Goal: Task Accomplishment & Management: Complete application form

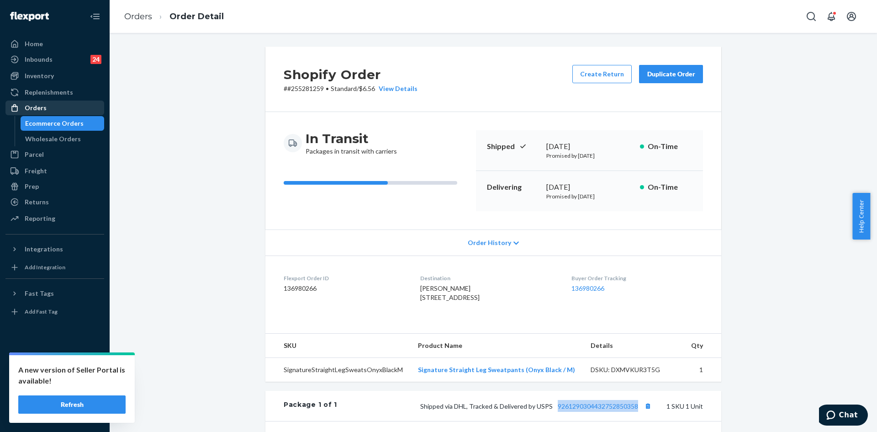
click at [63, 110] on div "Orders" at bounding box center [54, 107] width 97 height 13
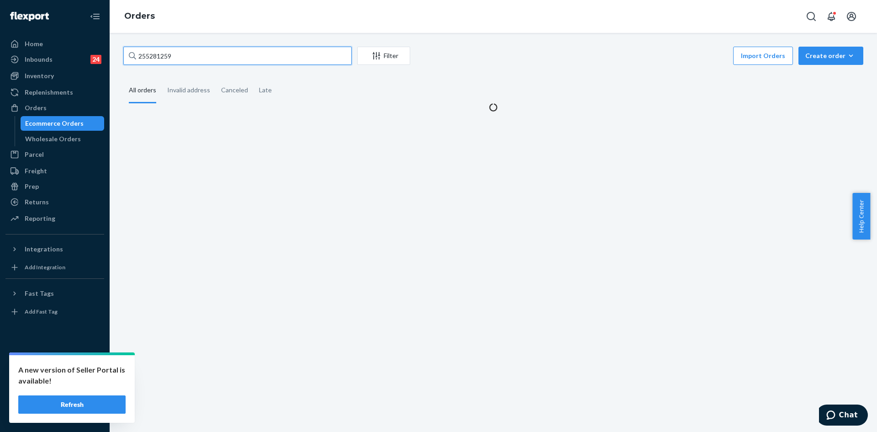
click at [213, 56] on input "255281259" at bounding box center [237, 56] width 228 height 18
paste input "08462"
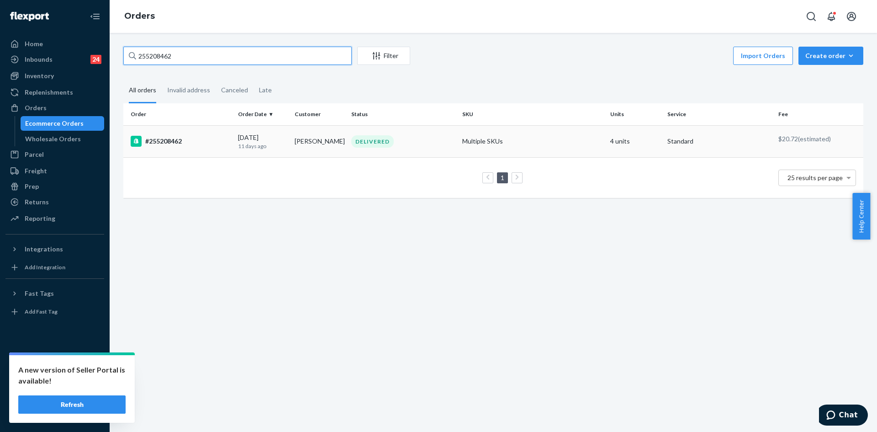
type input "255208462"
click at [407, 147] on div "DELIVERED" at bounding box center [402, 141] width 107 height 12
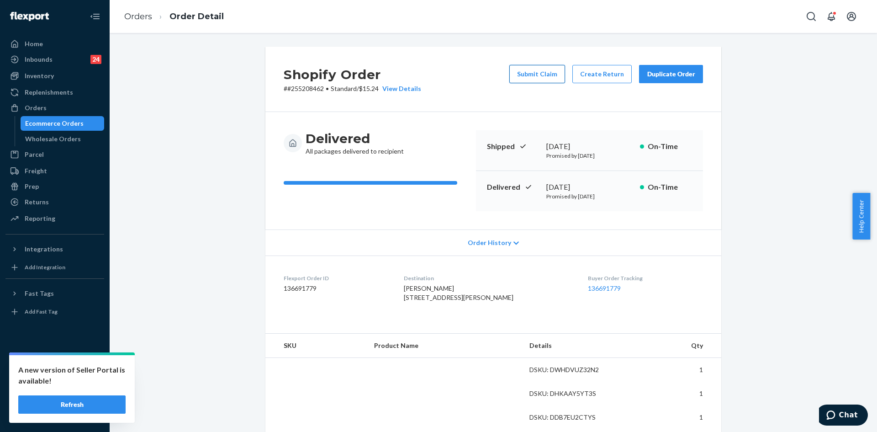
click at [534, 79] on button "Submit Claim" at bounding box center [537, 74] width 56 height 18
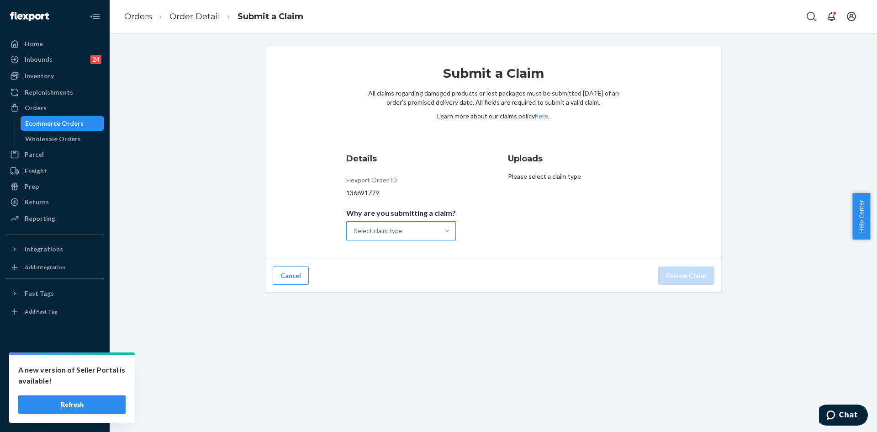
click at [439, 233] on div at bounding box center [447, 230] width 16 height 9
click at [355, 233] on input "Why are you submitting a claim? Select claim type" at bounding box center [354, 230] width 1 height 9
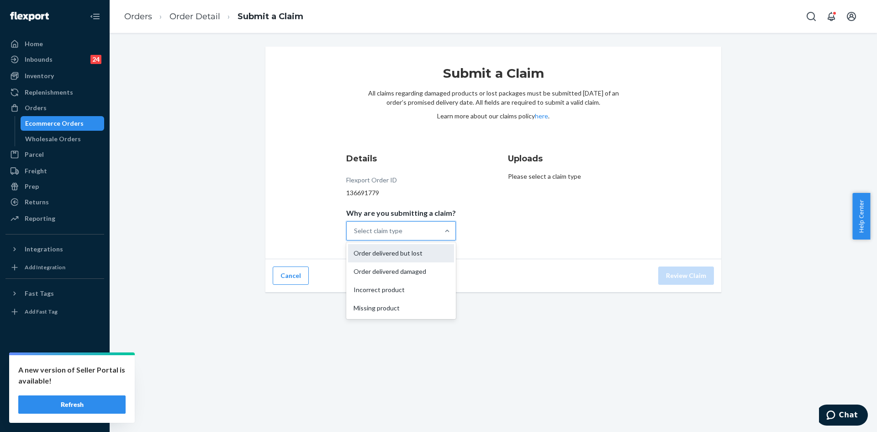
click at [417, 250] on div "Order delivered but lost" at bounding box center [401, 253] width 106 height 18
click at [355, 235] on input "Why are you submitting a claim? option Order delivered but lost focused, 1 of 4…" at bounding box center [354, 230] width 1 height 9
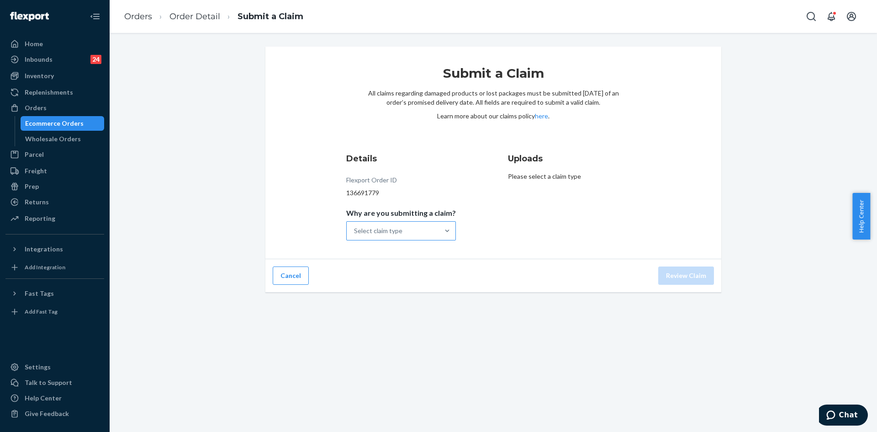
click at [397, 229] on div "Select claim type" at bounding box center [378, 230] width 48 height 9
click at [355, 229] on input "Why are you submitting a claim? Select claim type" at bounding box center [354, 230] width 1 height 9
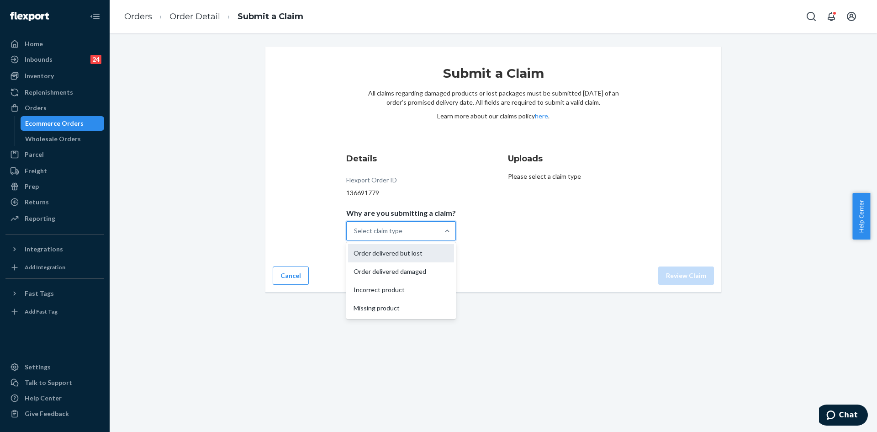
click at [412, 256] on div "Order delivered but lost" at bounding box center [401, 253] width 106 height 18
click at [355, 235] on input "Why are you submitting a claim? option Order delivered but lost focused, 1 of 4…" at bounding box center [354, 230] width 1 height 9
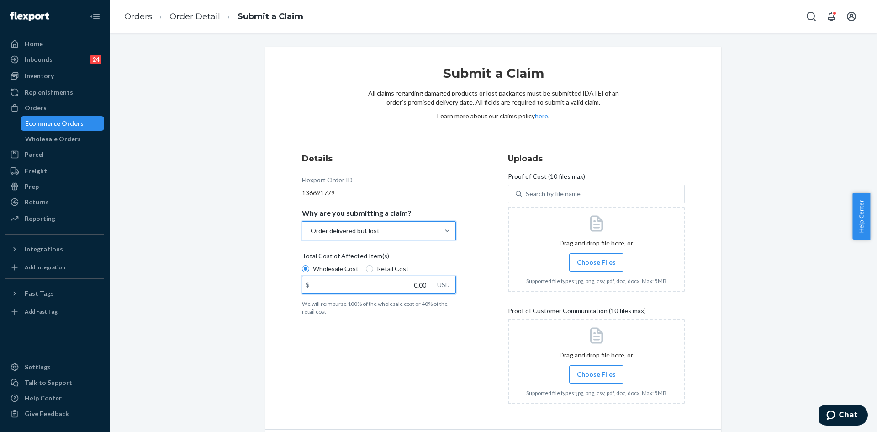
click at [402, 293] on input "0.00" at bounding box center [366, 284] width 129 height 17
type input "240.00"
click at [603, 262] on span "Choose Files" at bounding box center [596, 262] width 39 height 9
click at [596, 262] on input "Choose Files" at bounding box center [596, 262] width 0 height 10
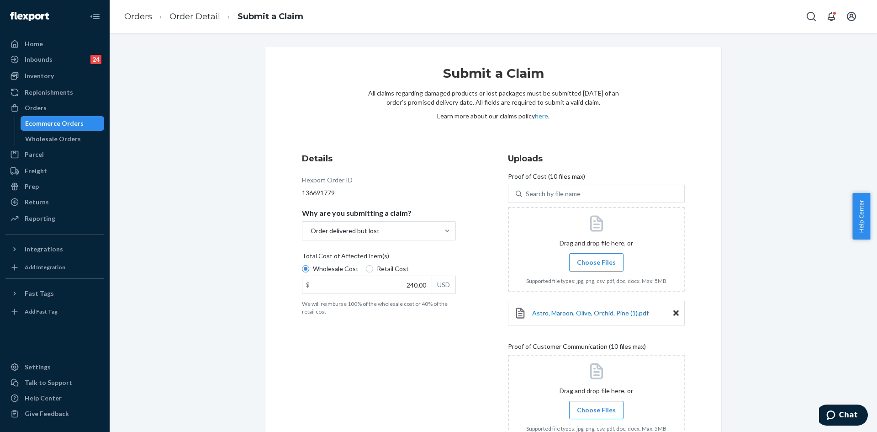
click at [593, 257] on label "Choose Files" at bounding box center [596, 262] width 54 height 18
click at [596, 257] on input "Choose Files" at bounding box center [596, 262] width 0 height 10
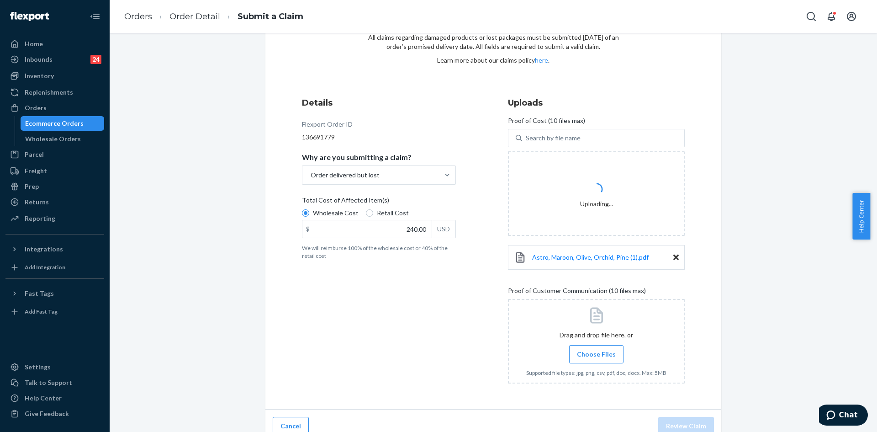
scroll to position [67, 0]
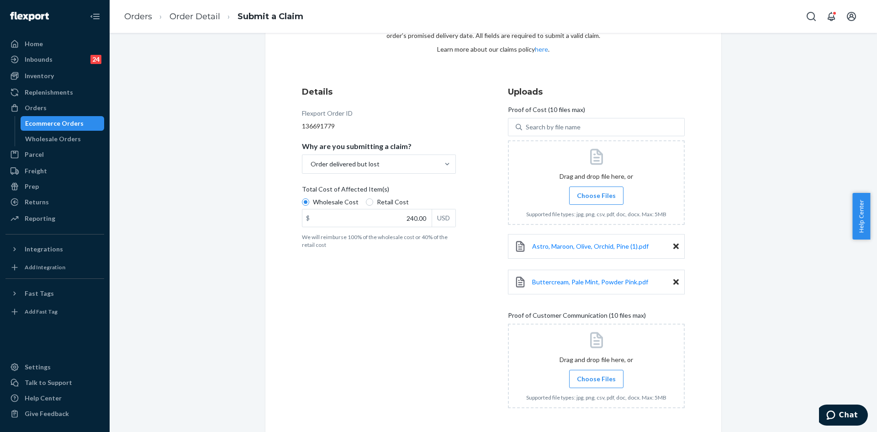
click at [597, 382] on span "Choose Files" at bounding box center [596, 378] width 39 height 9
click at [596, 382] on input "Choose Files" at bounding box center [596, 379] width 0 height 10
click at [600, 369] on div at bounding box center [596, 365] width 177 height 84
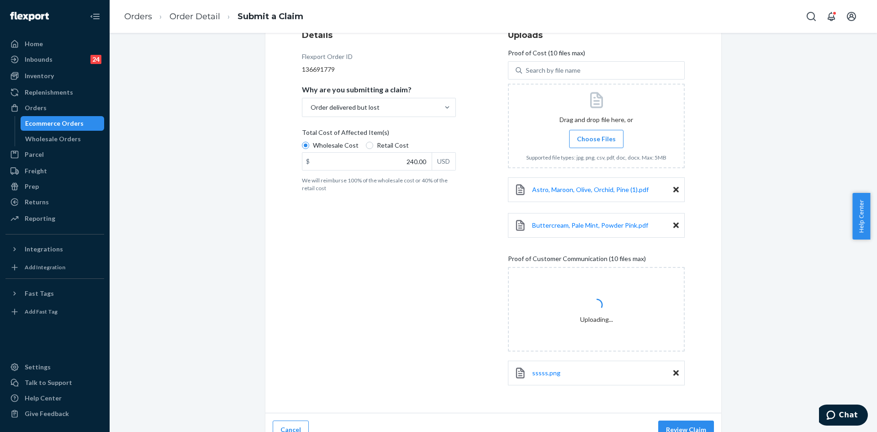
scroll to position [138, 0]
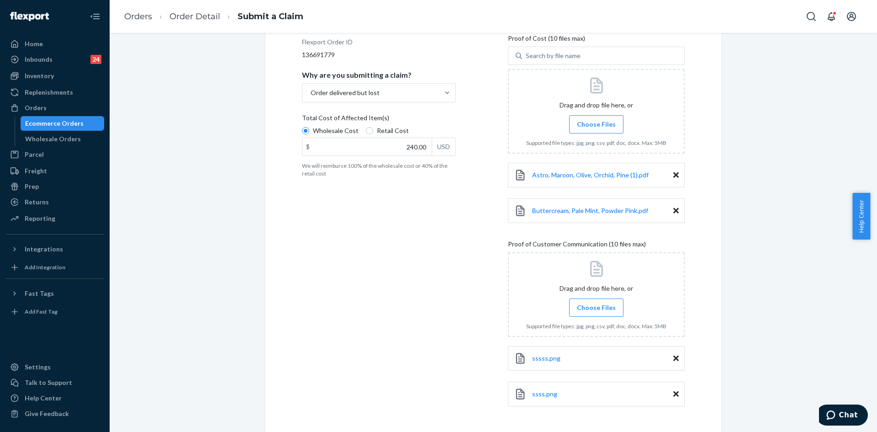
click at [600, 308] on span "Choose Files" at bounding box center [596, 307] width 39 height 9
click at [596, 308] on input "Choose Files" at bounding box center [596, 307] width 0 height 10
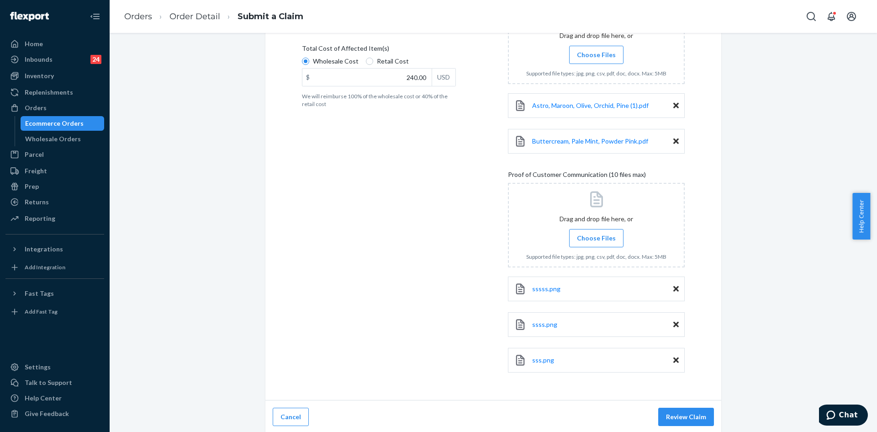
scroll to position [209, 0]
click at [675, 416] on button "Review Claim" at bounding box center [686, 415] width 56 height 18
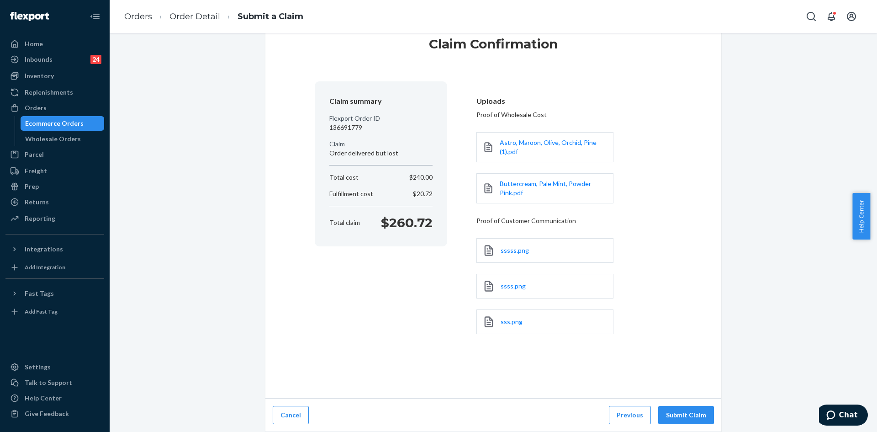
scroll to position [29, 0]
click at [672, 413] on button "Submit Claim" at bounding box center [686, 415] width 56 height 18
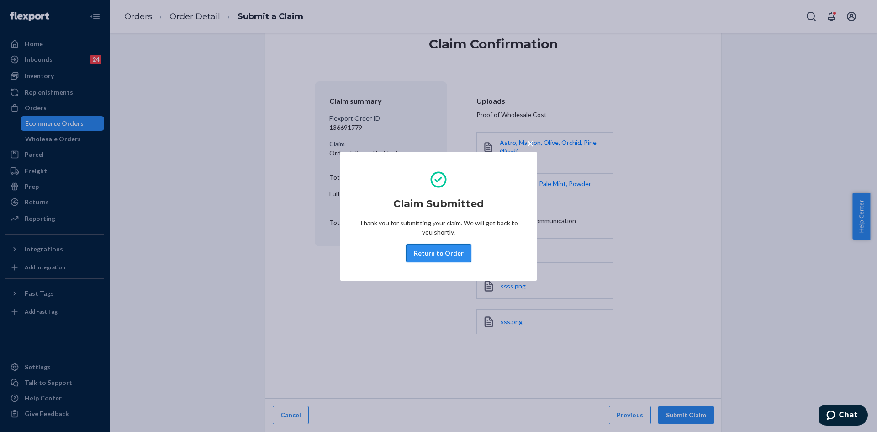
click at [450, 253] on button "Return to Order" at bounding box center [438, 253] width 65 height 18
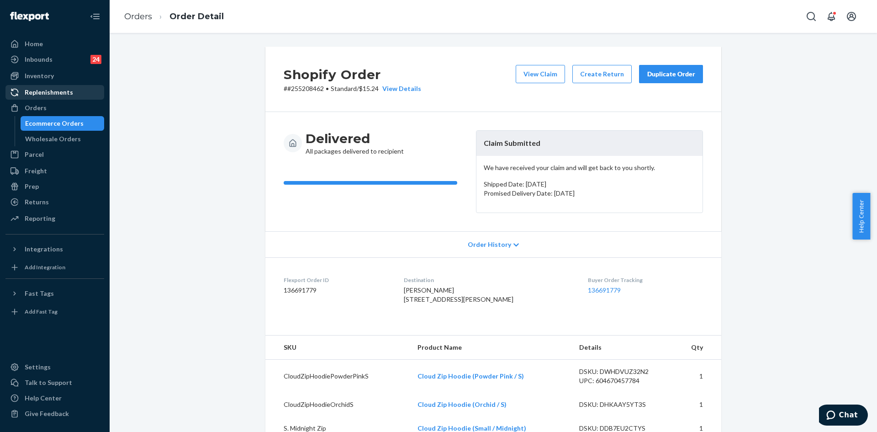
drag, startPoint x: 68, startPoint y: 113, endPoint x: 104, endPoint y: 98, distance: 39.1
click at [69, 112] on div "Orders" at bounding box center [54, 107] width 97 height 13
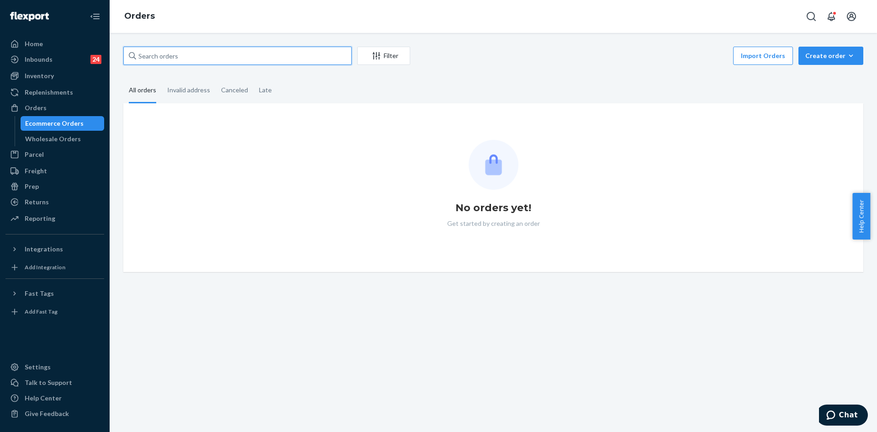
click at [210, 52] on input "text" at bounding box center [237, 56] width 228 height 18
paste input "#255150017"
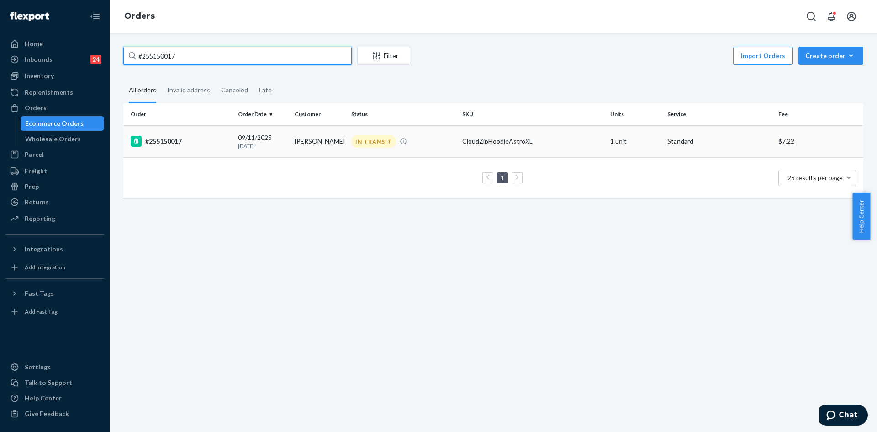
type input "#255150017"
click at [467, 153] on td "CloudZipHoodieAstroXL" at bounding box center [533, 141] width 148 height 32
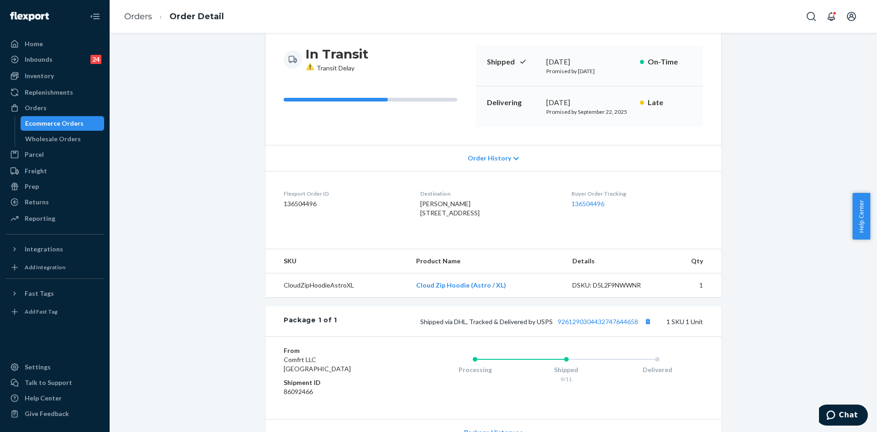
scroll to position [91, 0]
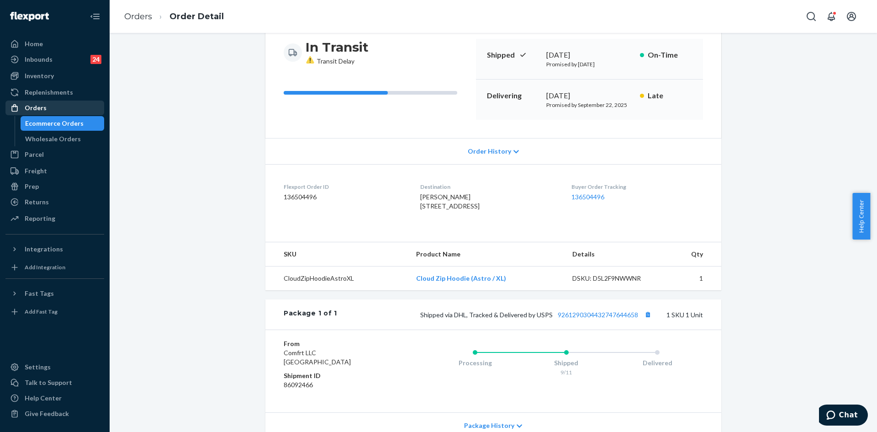
click at [66, 106] on div "Orders" at bounding box center [54, 107] width 97 height 13
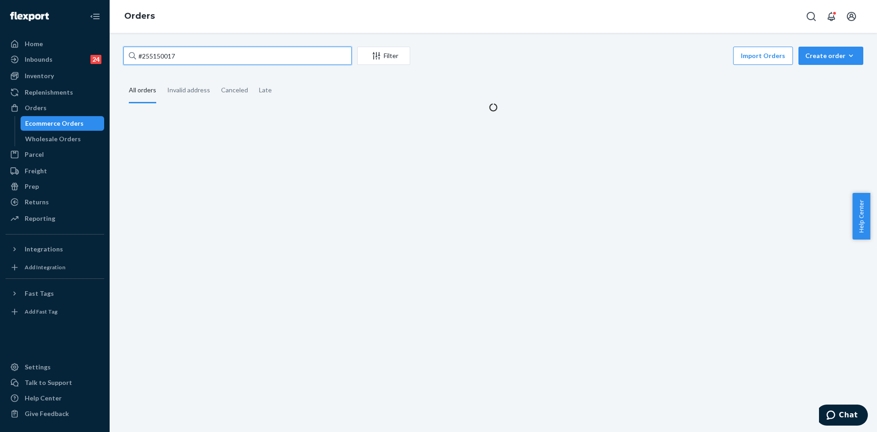
click at [196, 58] on input "#255150017" at bounding box center [237, 56] width 228 height 18
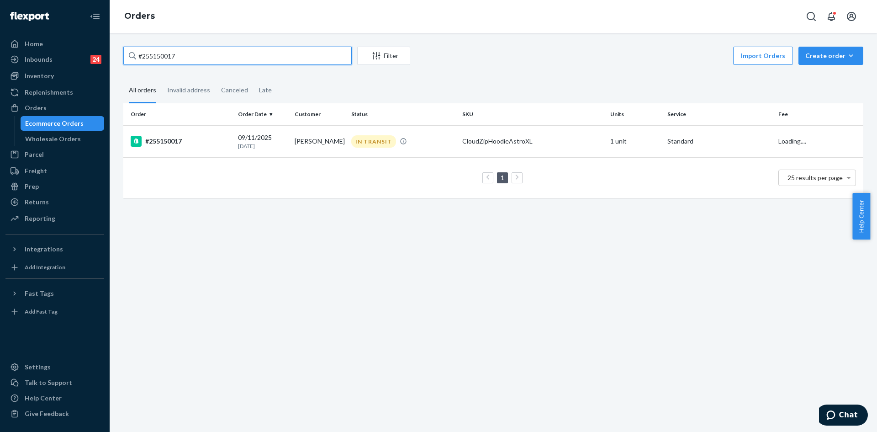
paste input "49892"
click at [199, 58] on input "#255149892" at bounding box center [237, 56] width 228 height 18
paste input "255150017"
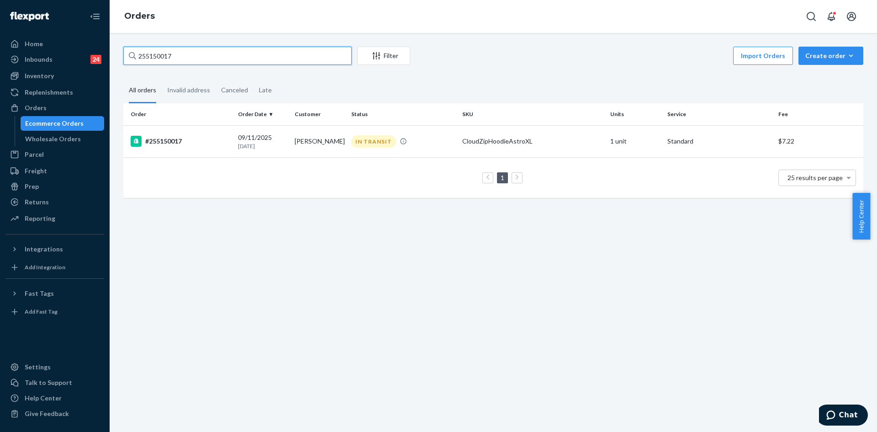
type input "255150017"
